Goal: Use online tool/utility: Utilize a website feature to perform a specific function

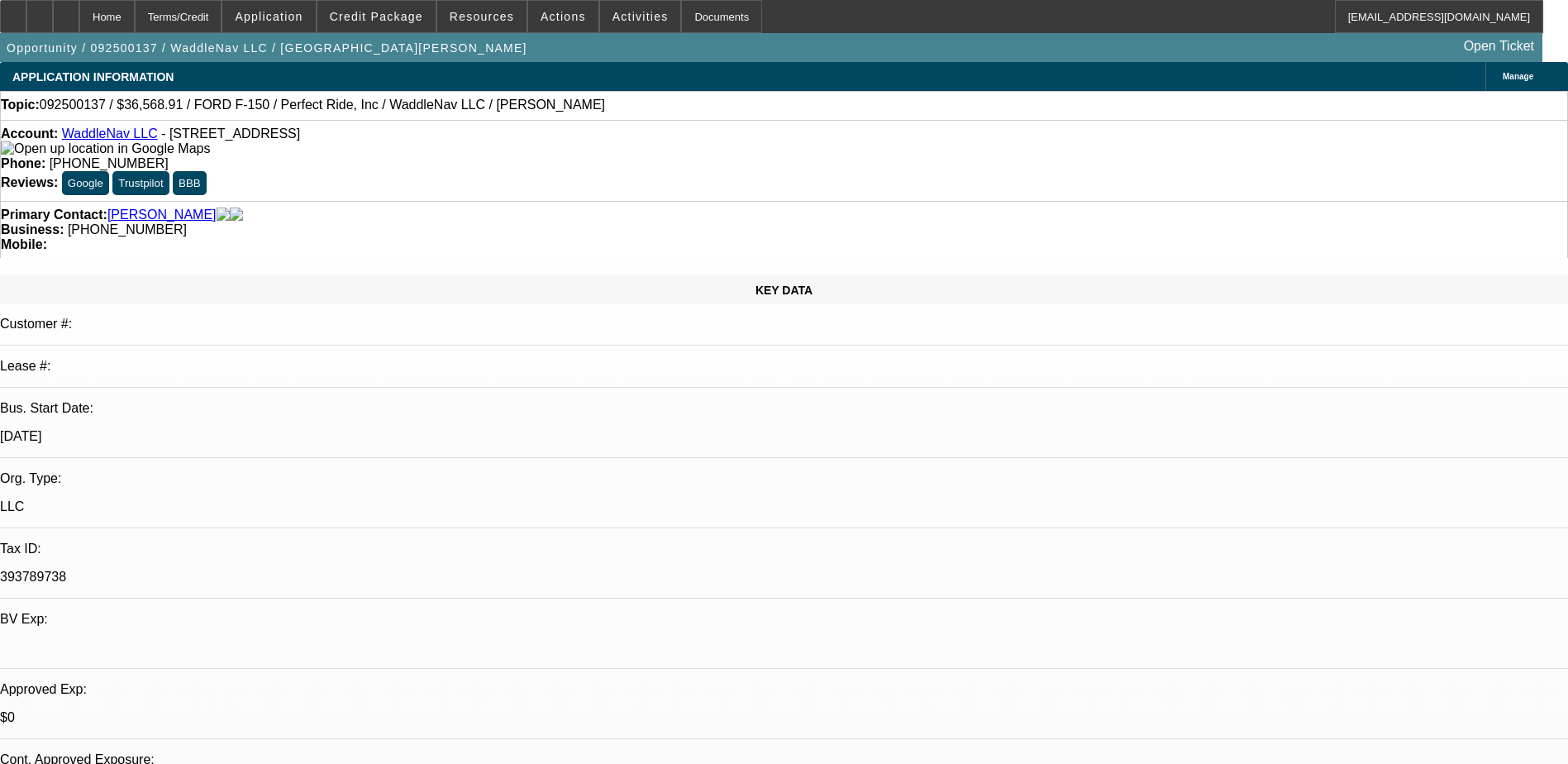
select select "0"
select select "2"
select select "0"
select select "1"
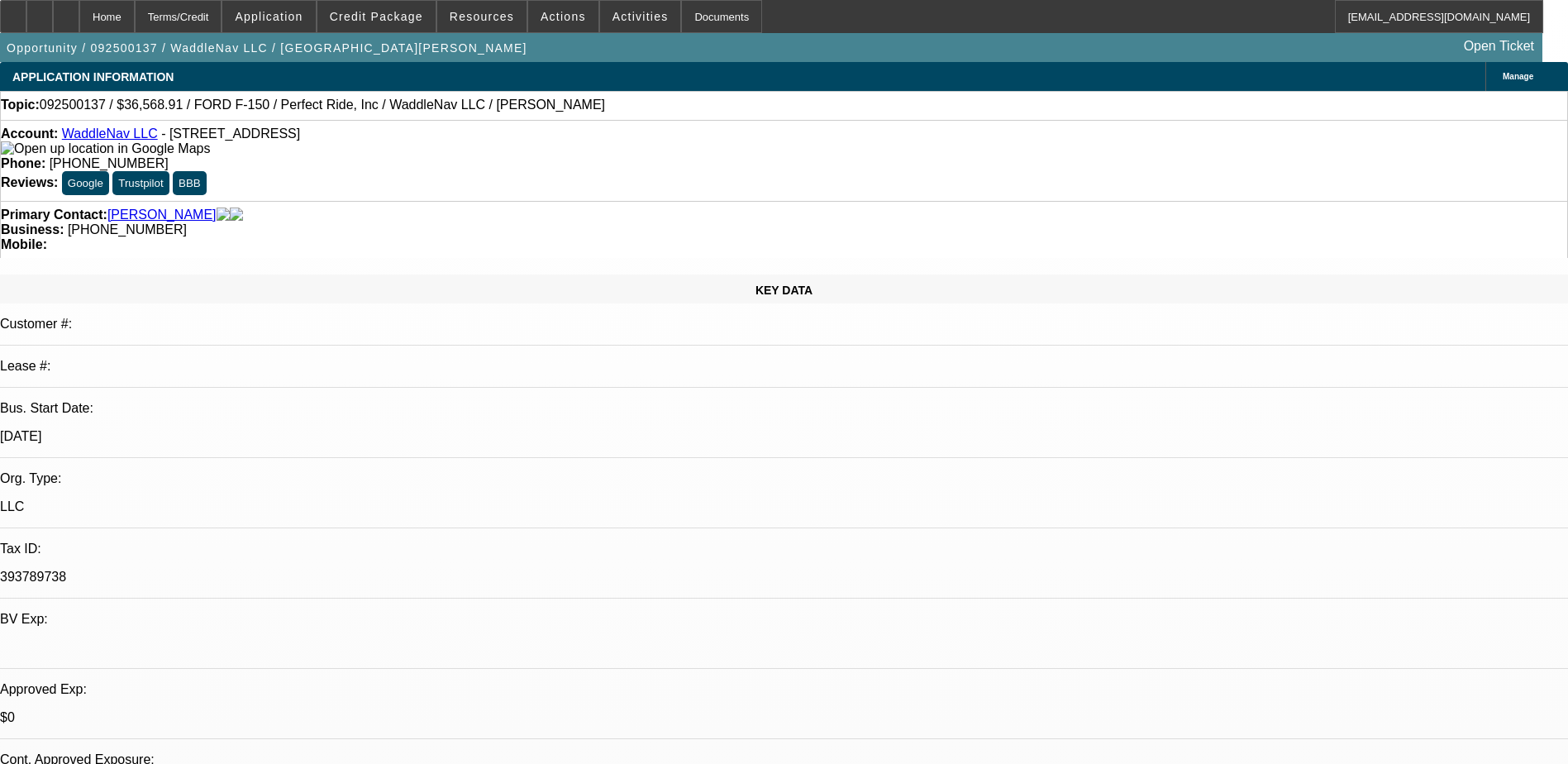
select select "0"
select select "0.1"
select select "4"
select select "0.2"
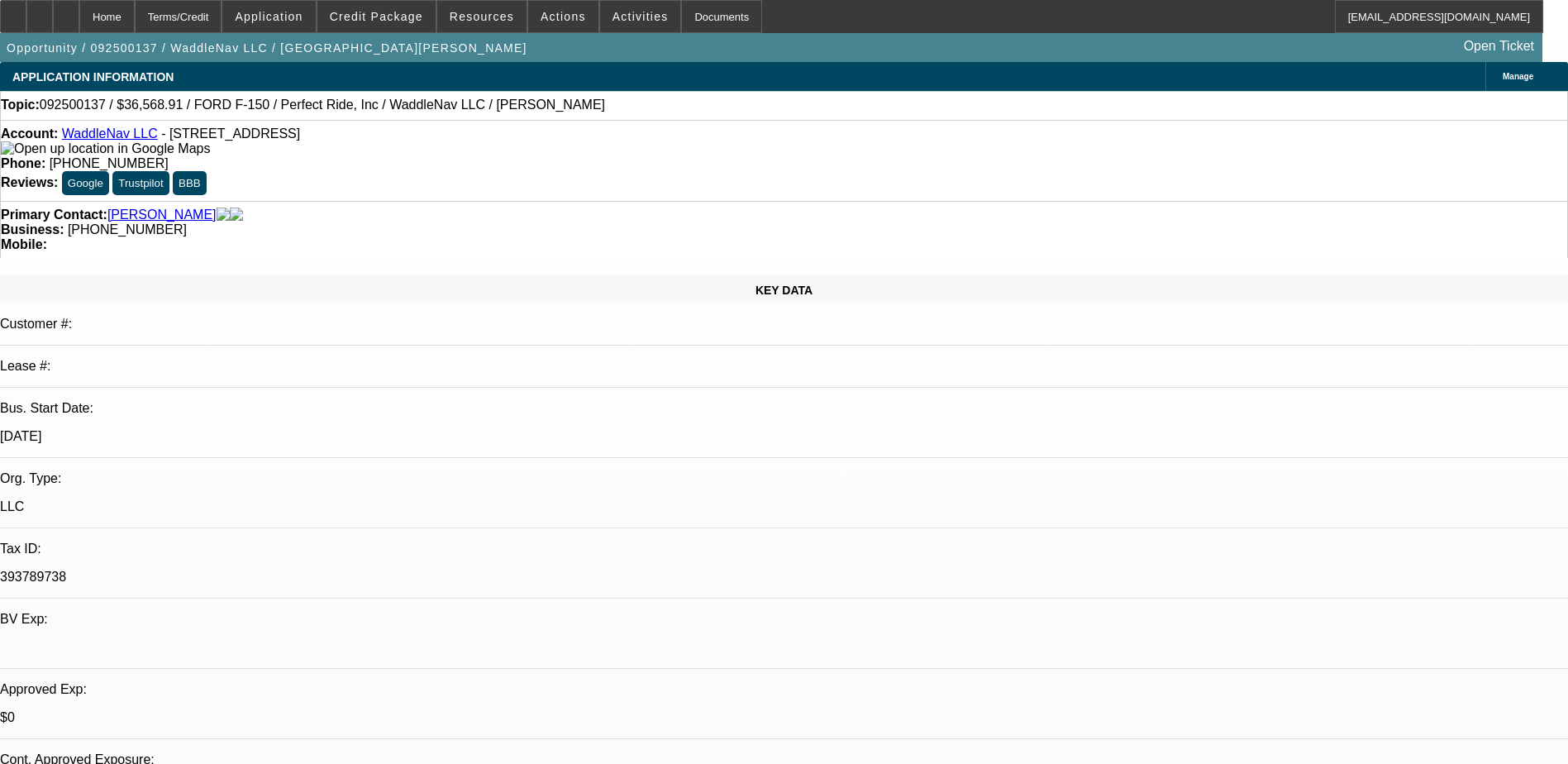
select select "0"
select select "2"
select select "0.1"
select select "6"
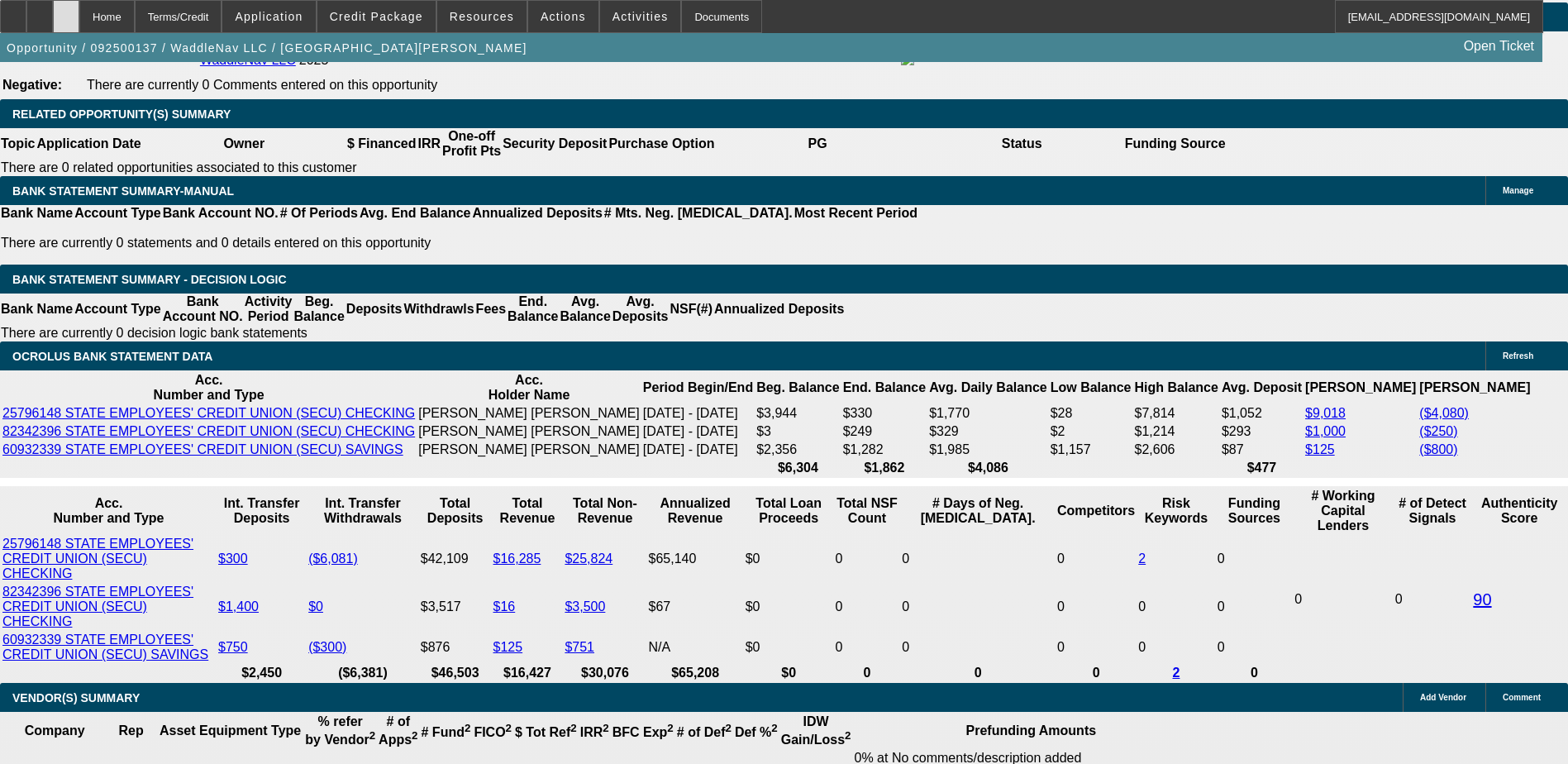
click at [80, 11] on div at bounding box center [66, 16] width 27 height 33
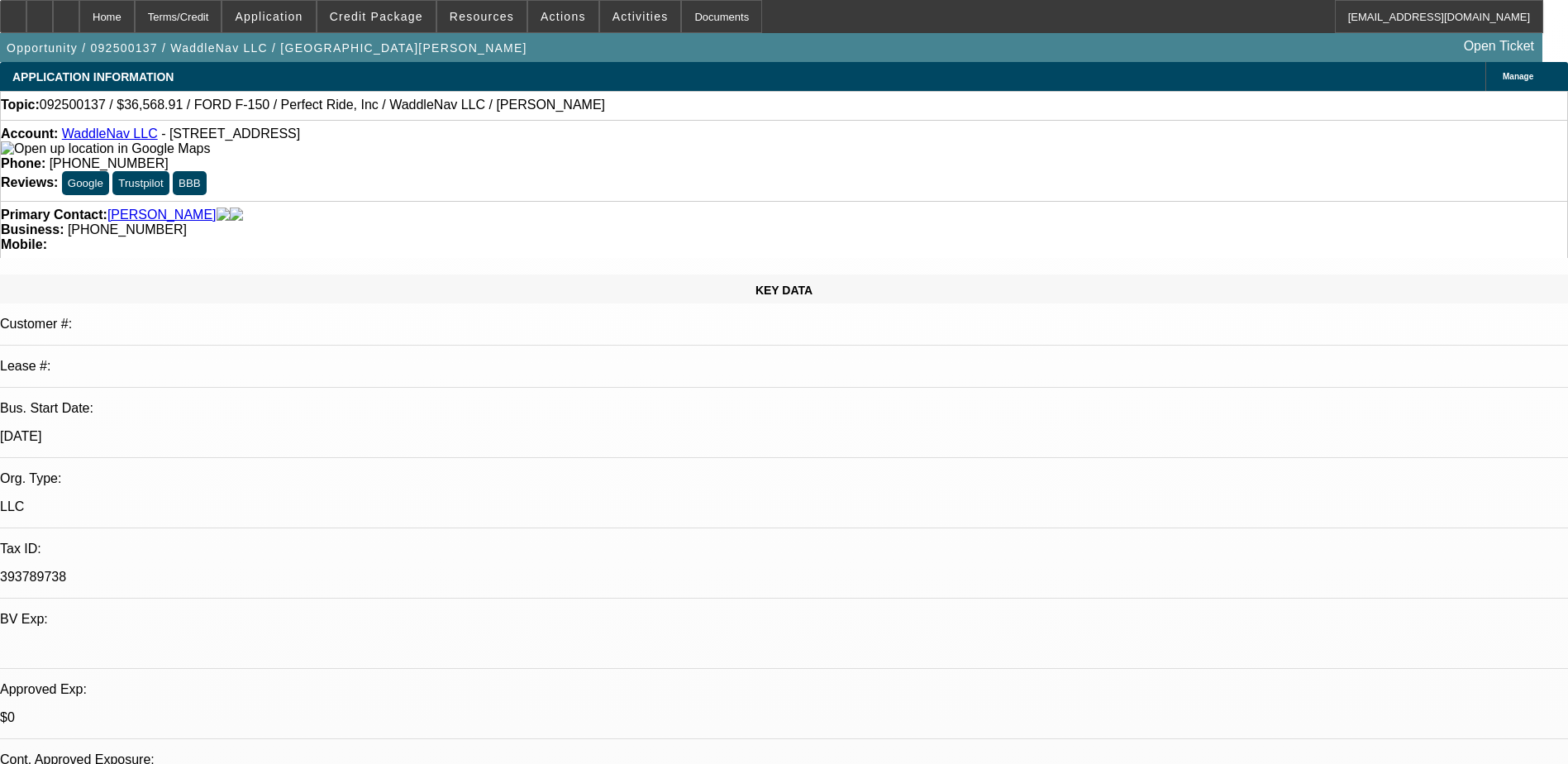
select select "0"
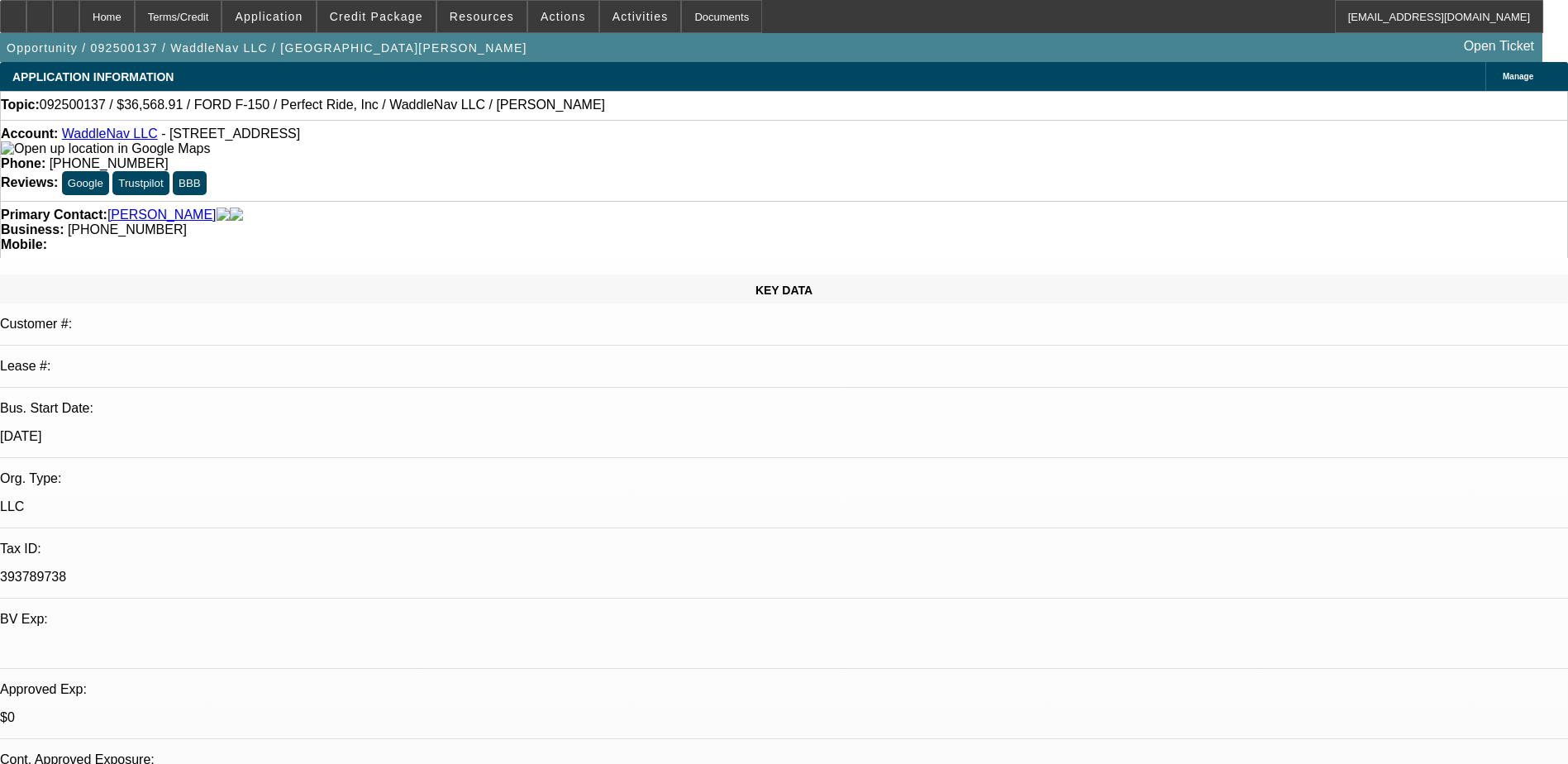
select select "0.1"
select select "0.2"
select select "0"
select select "0.1"
select select "1"
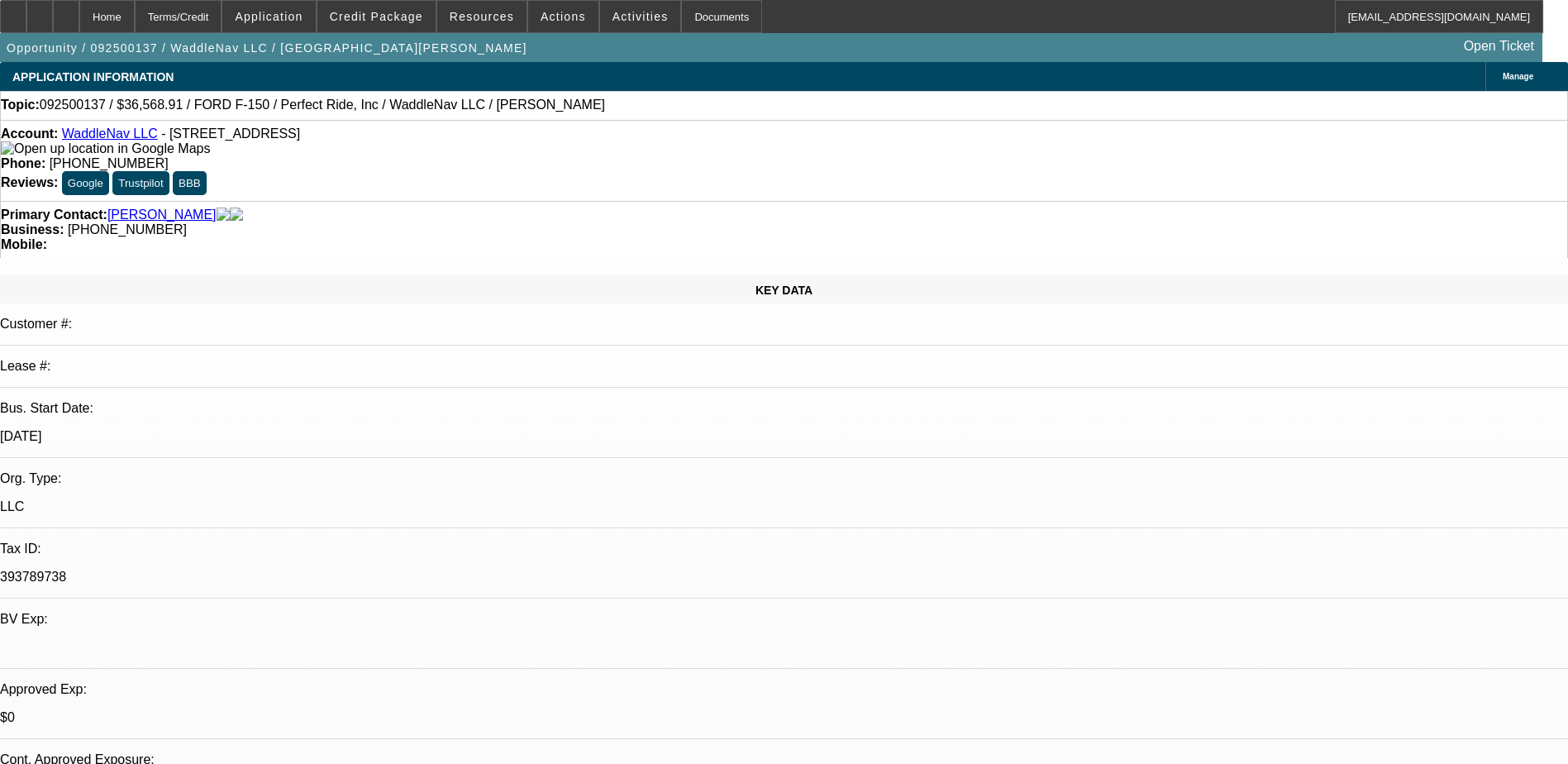
select select "2"
select select "1"
select select "4"
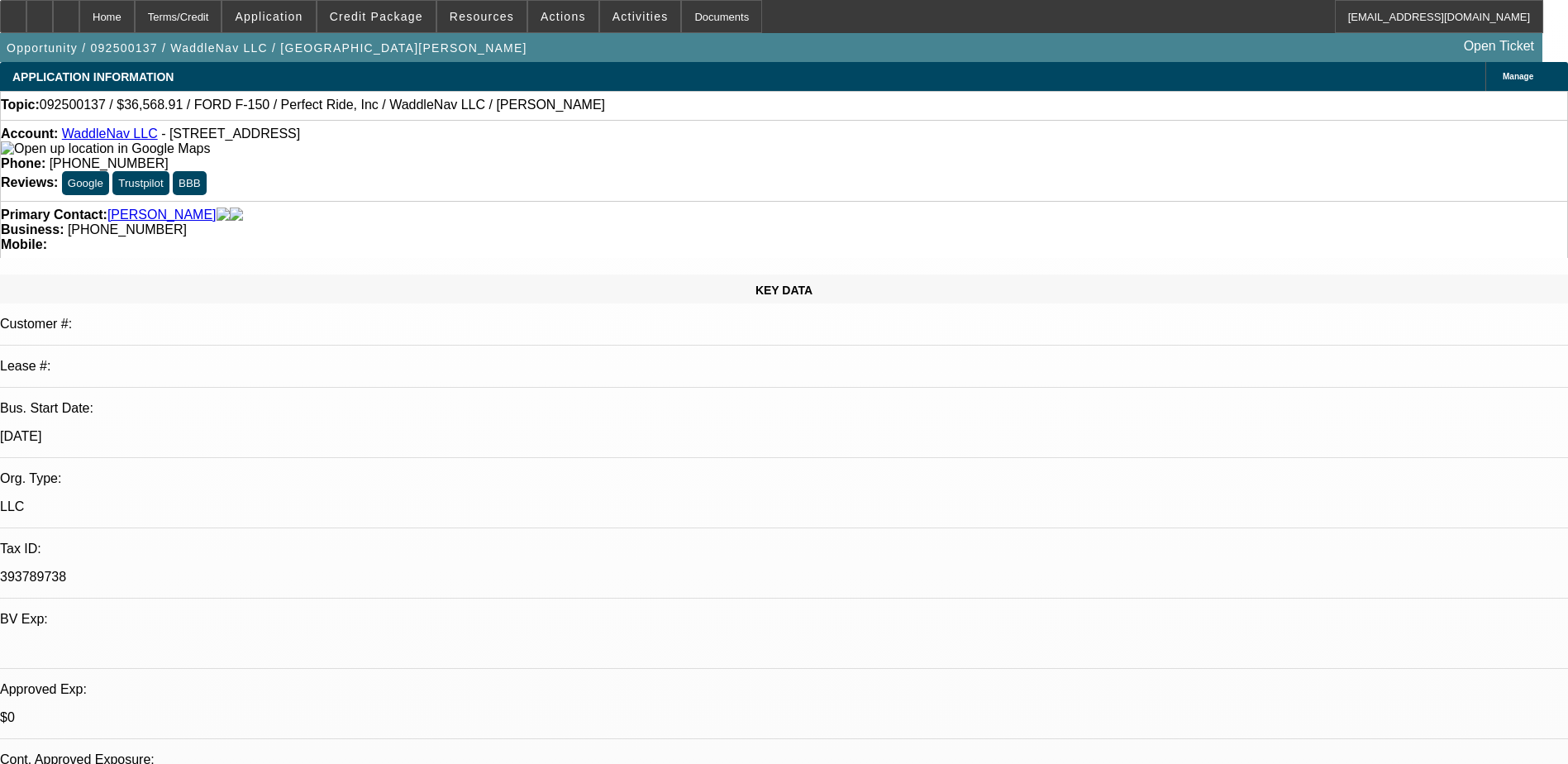
select select "1"
select select "2"
select select "6"
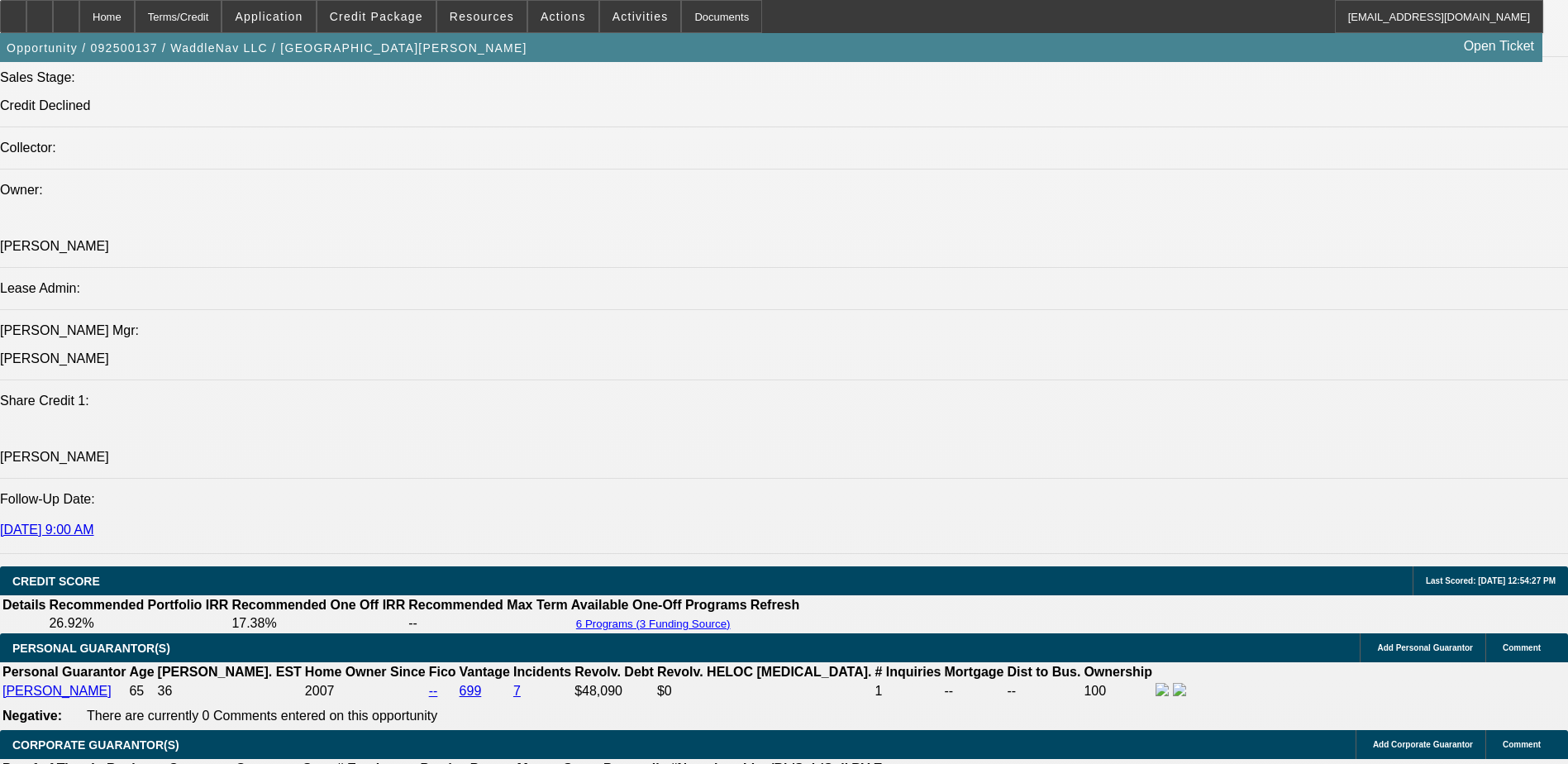
scroll to position [1863, 0]
